Goal: Task Accomplishment & Management: Manage account settings

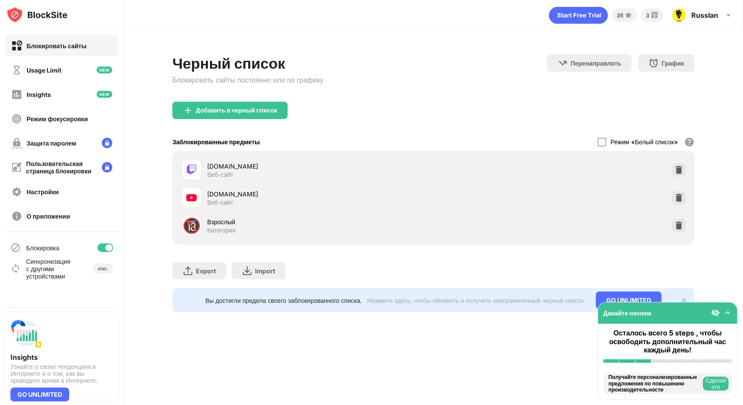
click at [111, 248] on div at bounding box center [108, 247] width 7 height 7
click at [100, 246] on div at bounding box center [101, 247] width 7 height 7
drag, startPoint x: 100, startPoint y: 247, endPoint x: 113, endPoint y: 238, distance: 15.7
click at [100, 247] on div at bounding box center [105, 248] width 16 height 9
click at [110, 253] on div "Блокировка" at bounding box center [61, 248] width 113 height 21
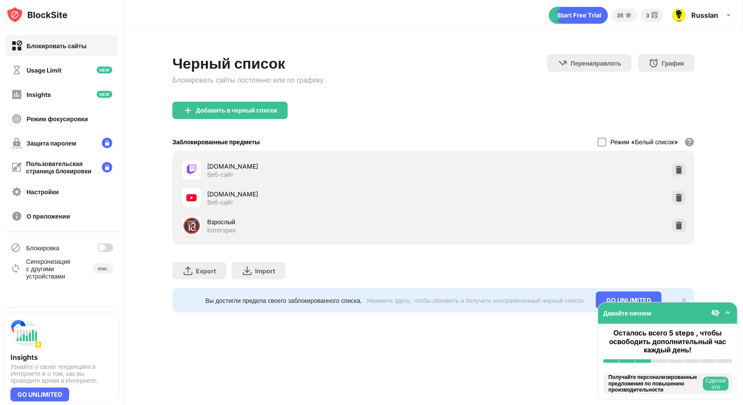
click at [108, 249] on div at bounding box center [105, 248] width 16 height 9
